Goal: Information Seeking & Learning: Find specific fact

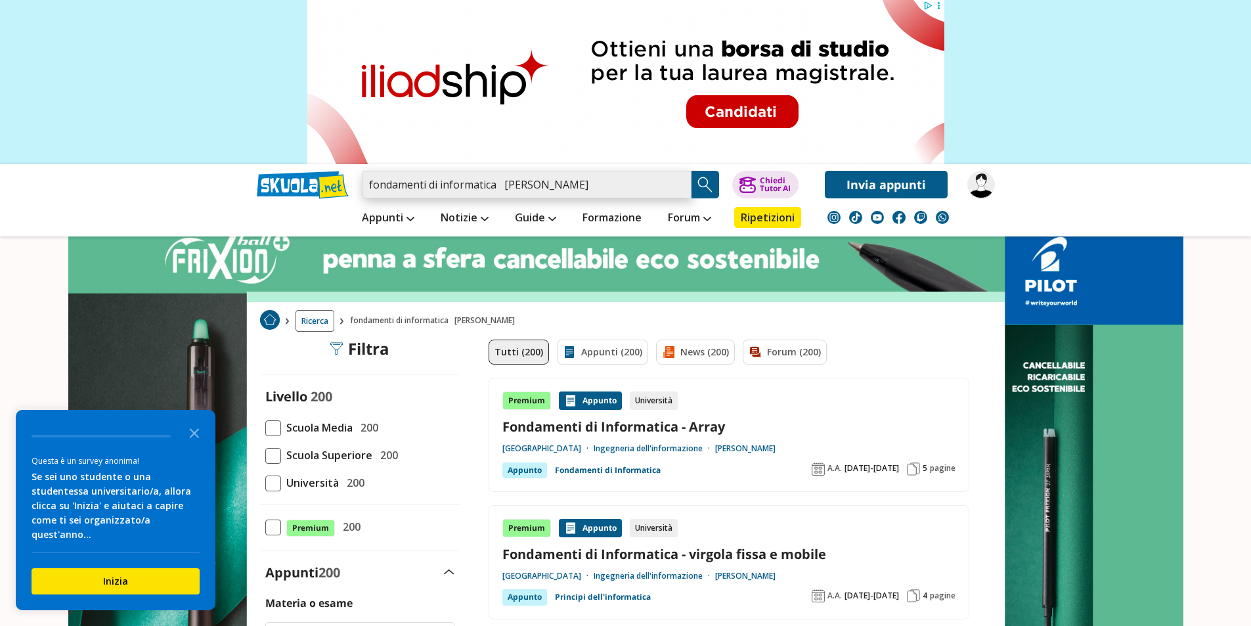
drag, startPoint x: 582, startPoint y: 184, endPoint x: 499, endPoint y: 195, distance: 83.5
click at [499, 195] on input "fondamenti di informatica vizza patrizia" at bounding box center [527, 185] width 330 height 28
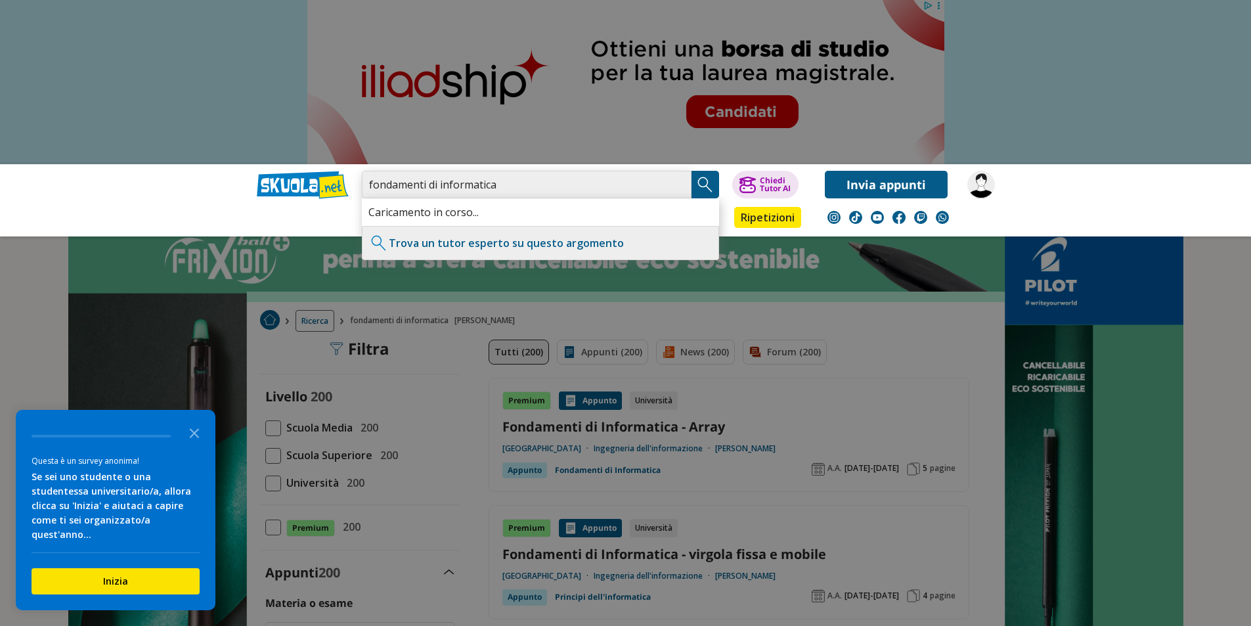
type input "fondamenti di informatica"
click at [712, 189] on img "Search Button" at bounding box center [705, 185] width 20 height 20
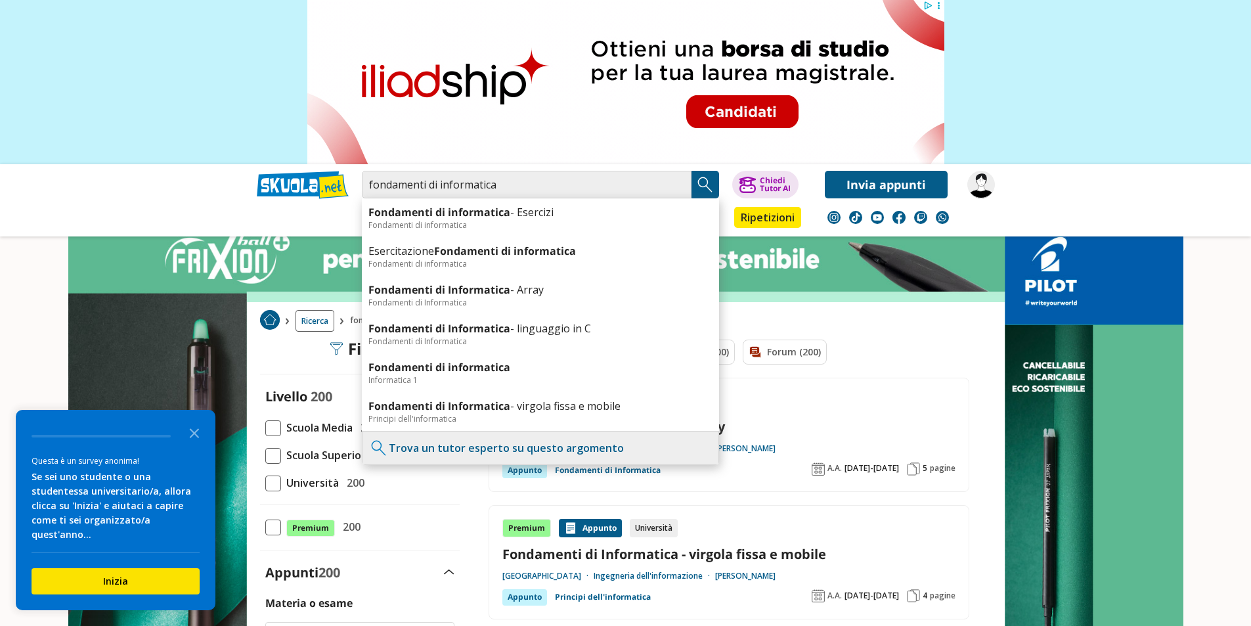
click at [710, 182] on img "Search Button" at bounding box center [705, 185] width 20 height 20
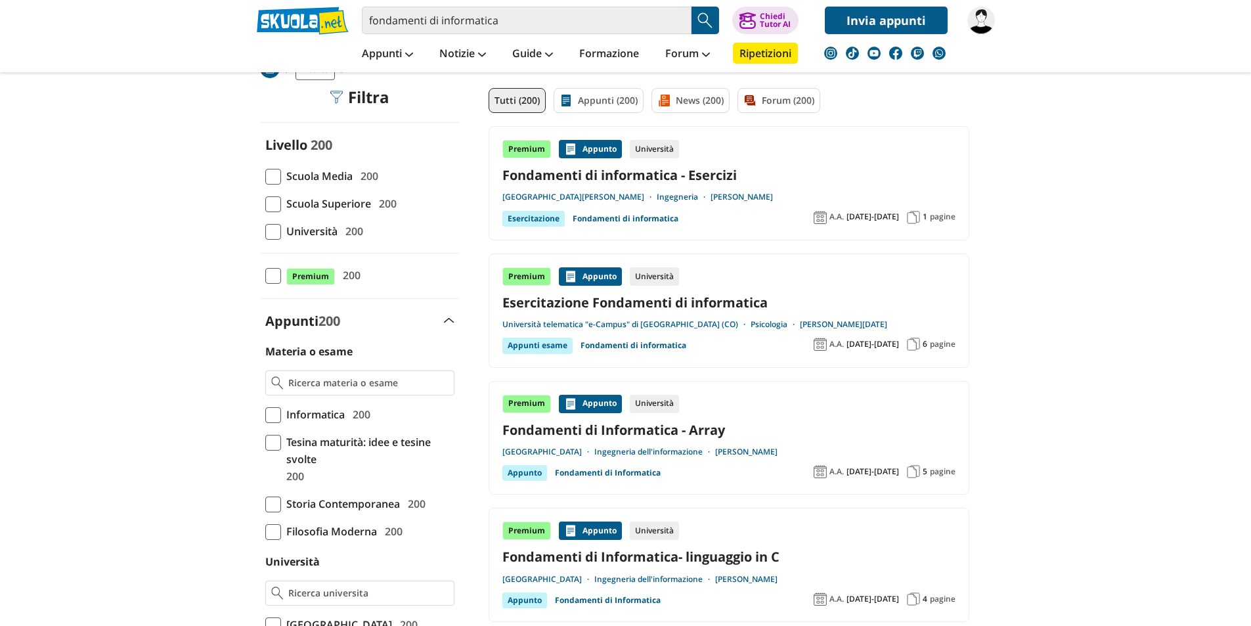
scroll to position [131, 0]
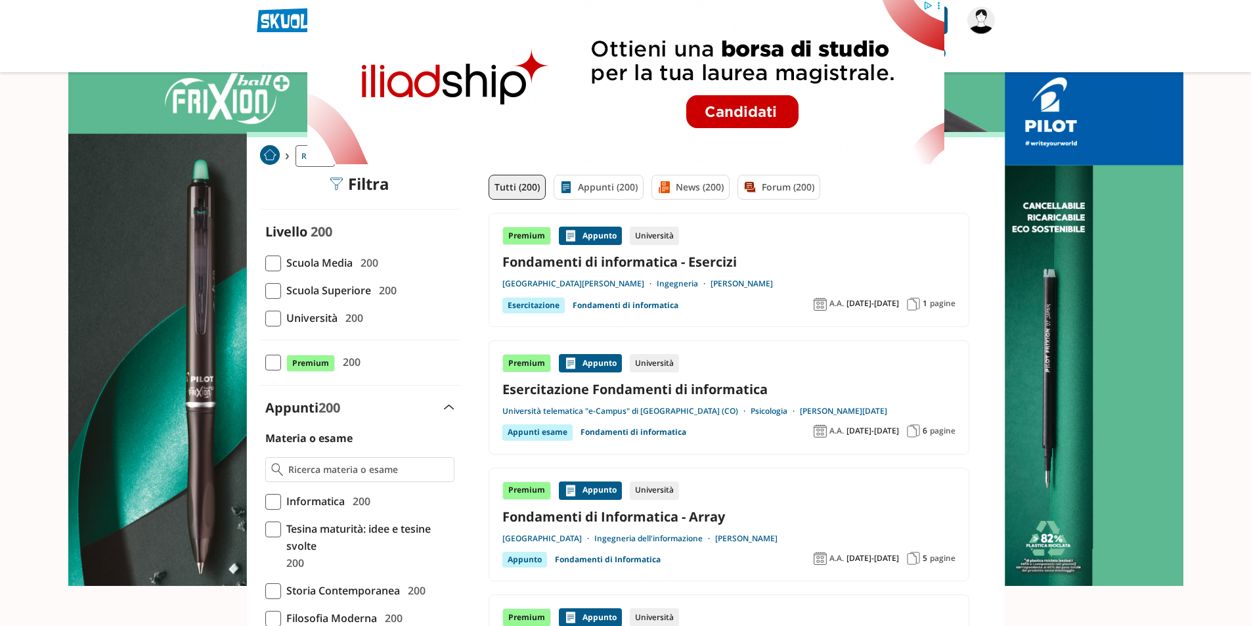
scroll to position [0, 0]
